Goal: Find specific page/section

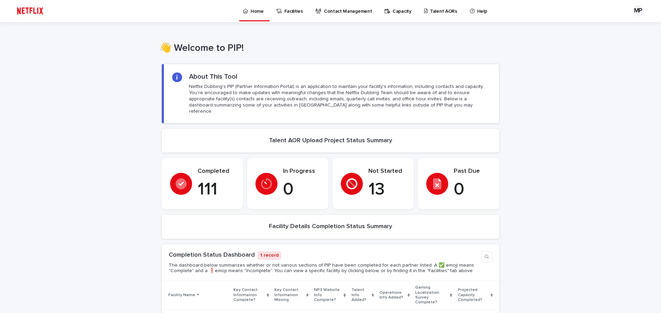
click at [438, 10] on p "Talent AORs" at bounding box center [443, 7] width 27 height 14
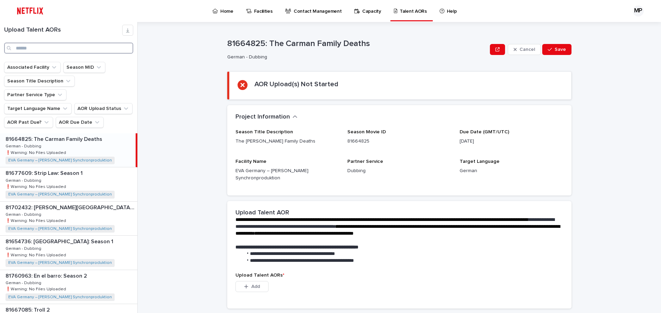
click at [50, 45] on input "Search" at bounding box center [68, 48] width 129 height 11
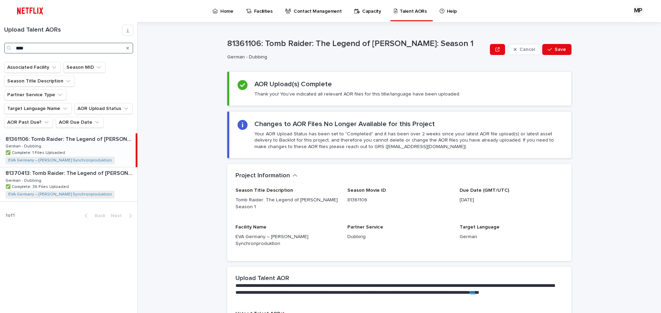
type input "****"
click at [129, 45] on button "Search" at bounding box center [127, 48] width 3 height 11
